Goal: Find specific page/section: Find specific page/section

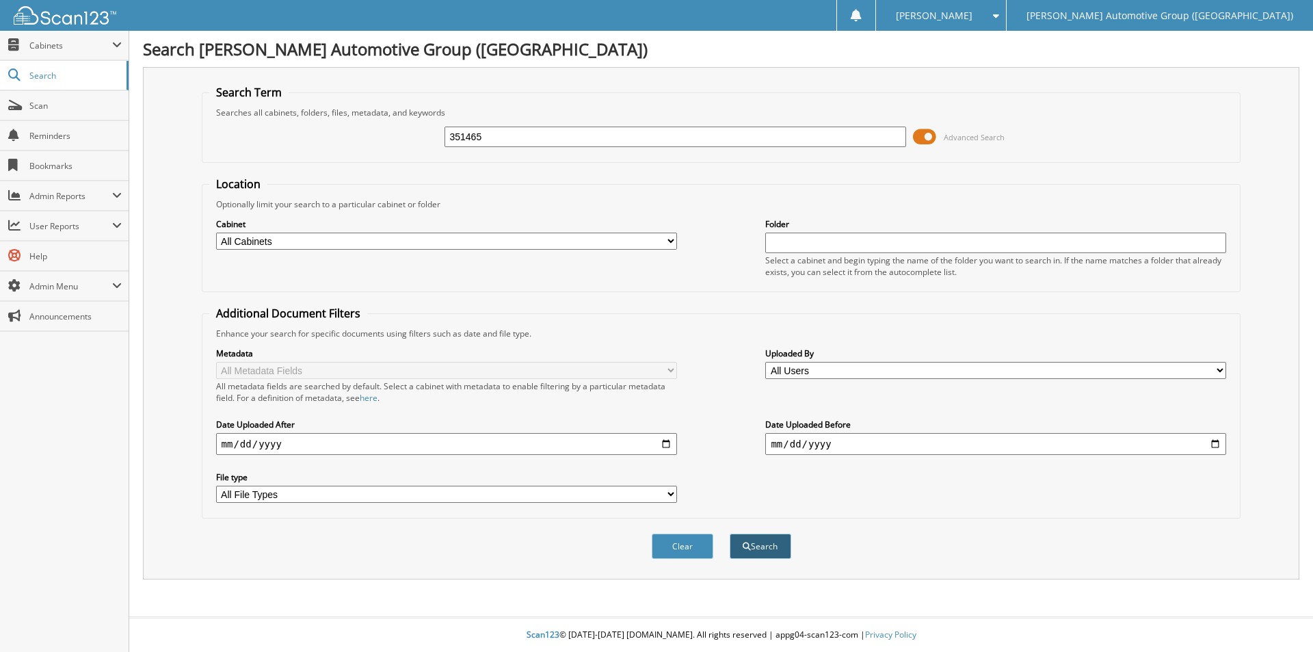
type input "351465"
click at [759, 550] on button "Search" at bounding box center [761, 545] width 62 height 25
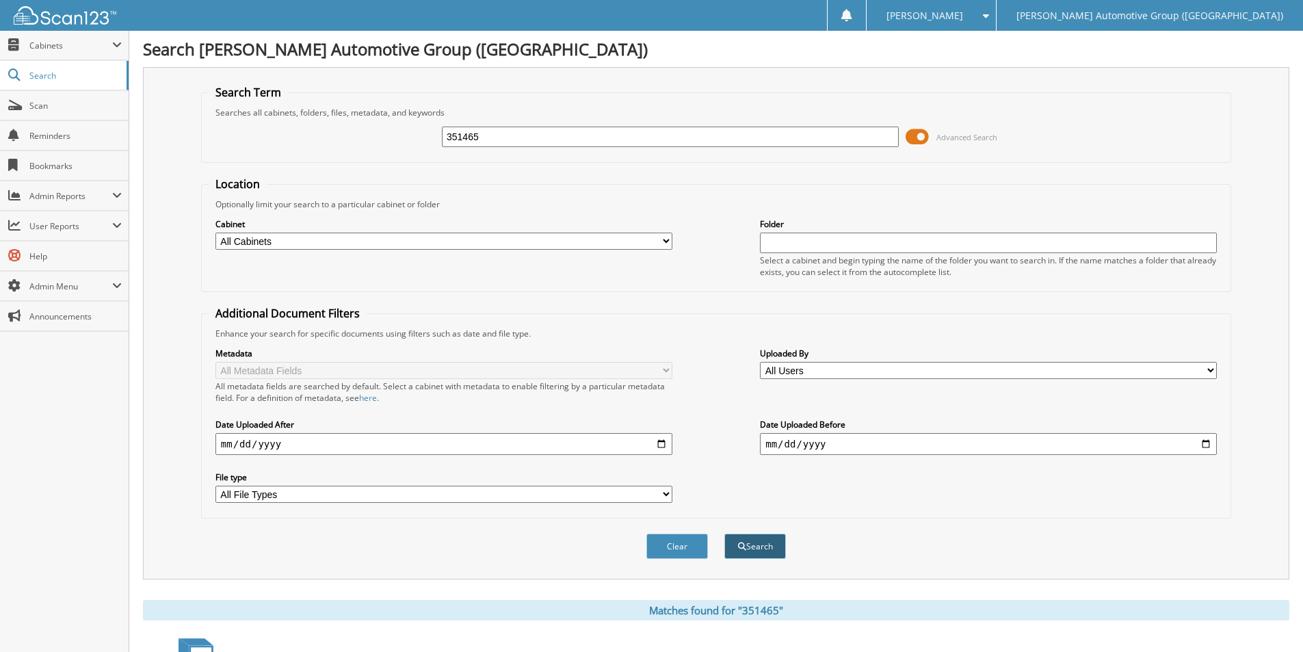
click at [764, 551] on button "Search" at bounding box center [755, 545] width 62 height 25
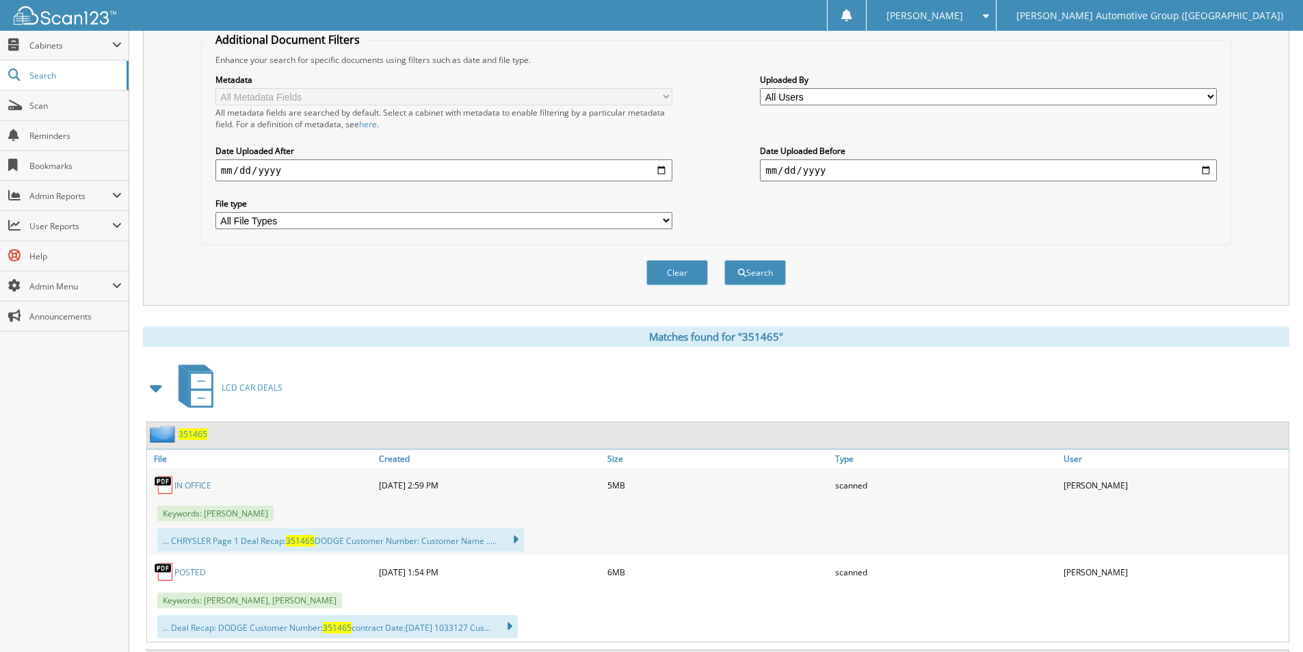
scroll to position [342, 0]
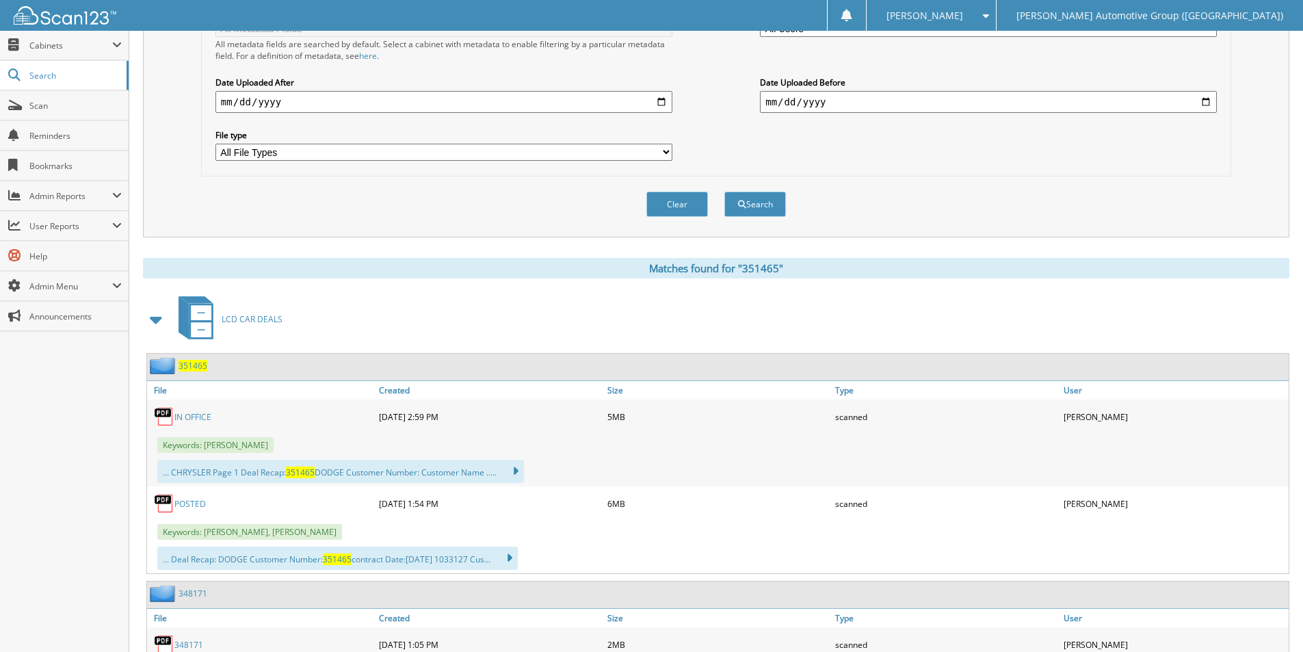
click at [199, 366] on span "351465" at bounding box center [192, 366] width 29 height 12
